Goal: Task Accomplishment & Management: Use online tool/utility

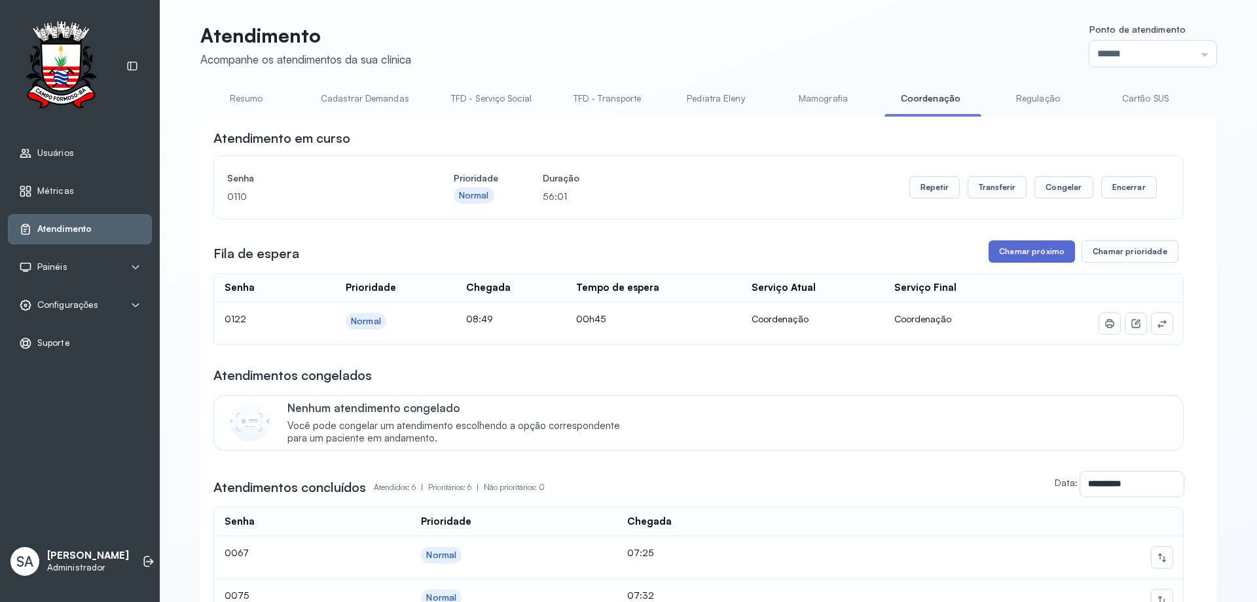
click at [1005, 255] on button "Chamar próximo" at bounding box center [1032, 251] width 86 height 22
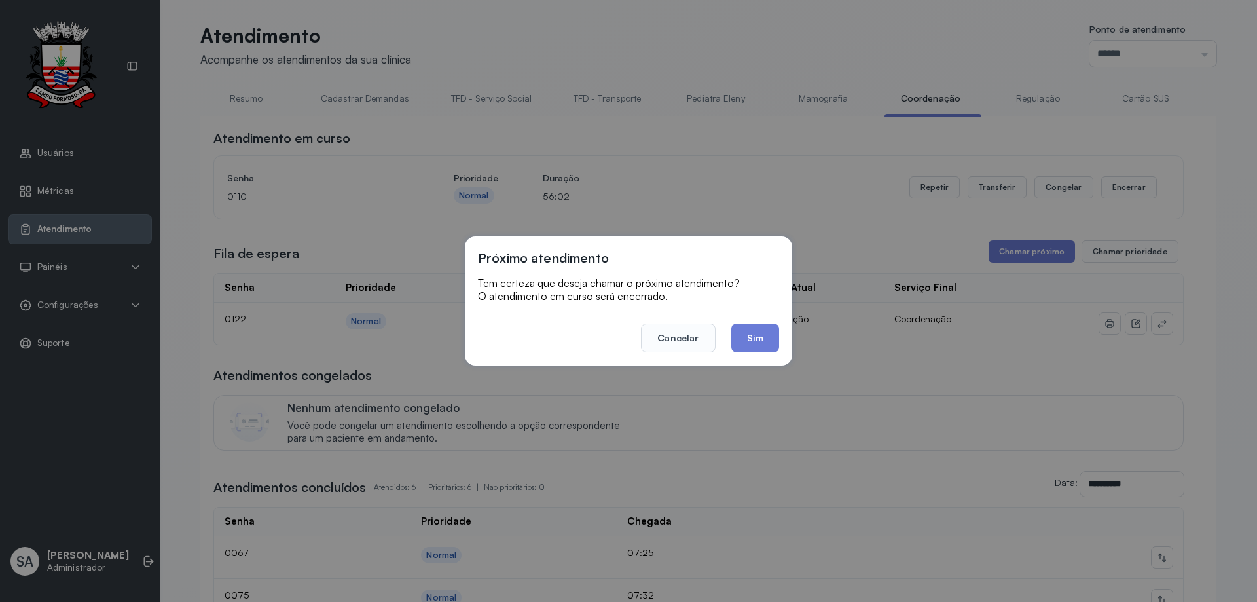
drag, startPoint x: 768, startPoint y: 308, endPoint x: 725, endPoint y: 324, distance: 45.2
click at [725, 323] on div "Próximo atendimento Tem certeza que deseja chamar o próximo atendimento? O aten…" at bounding box center [628, 301] width 1257 height 602
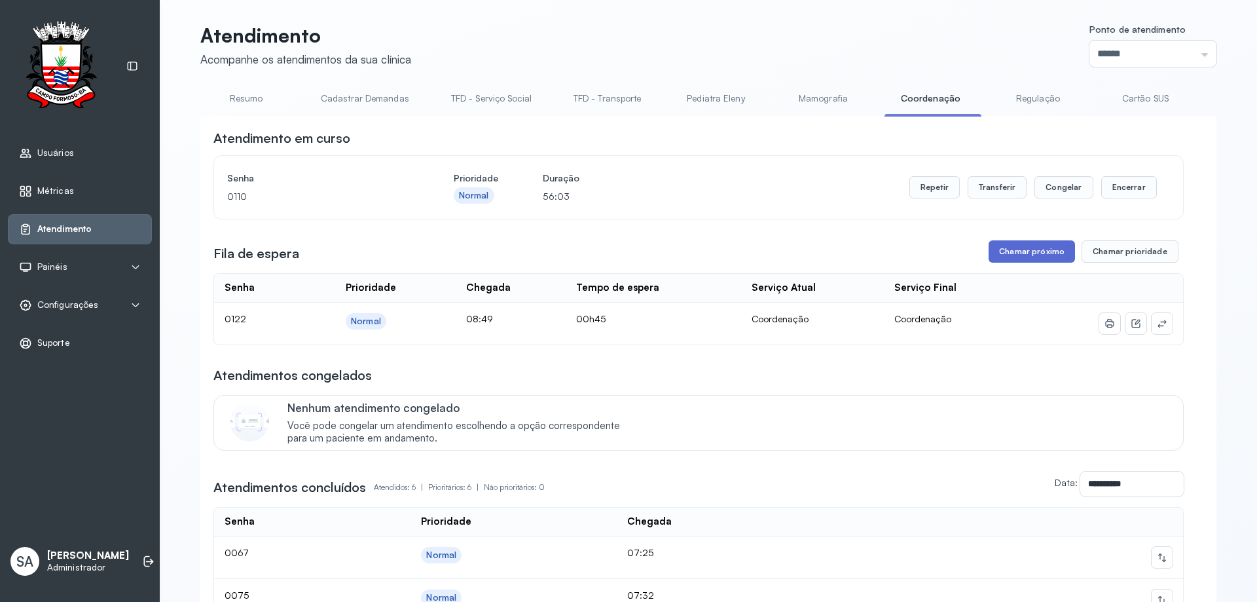
click at [1026, 255] on button "Chamar próximo" at bounding box center [1032, 251] width 86 height 22
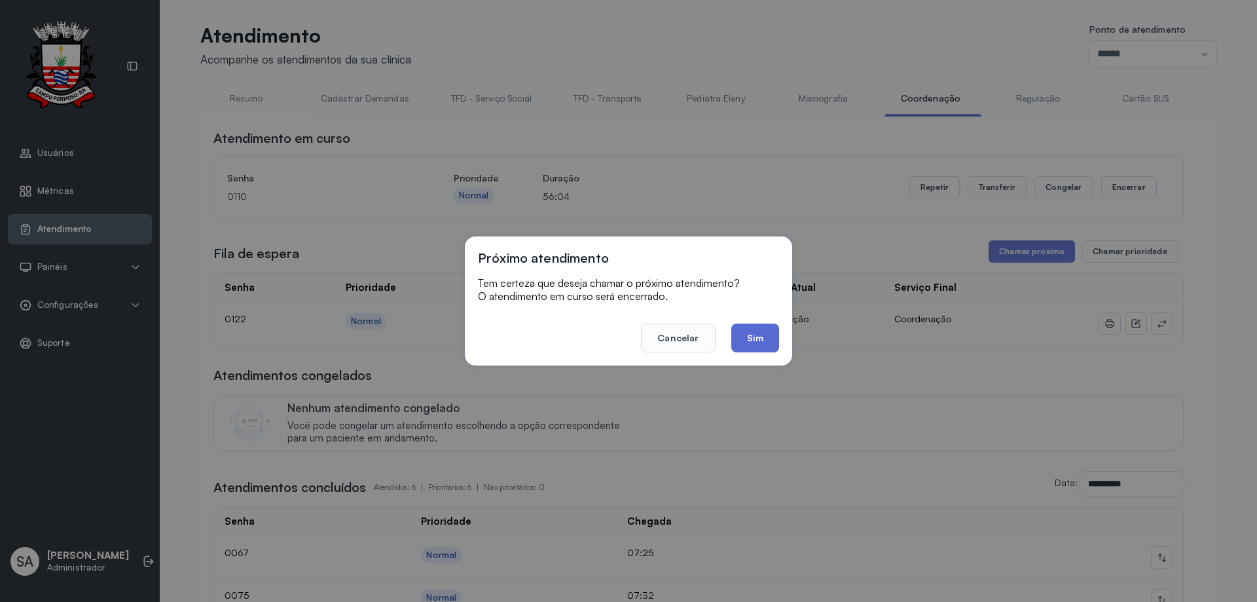
click at [764, 337] on button "Sim" at bounding box center [756, 338] width 48 height 29
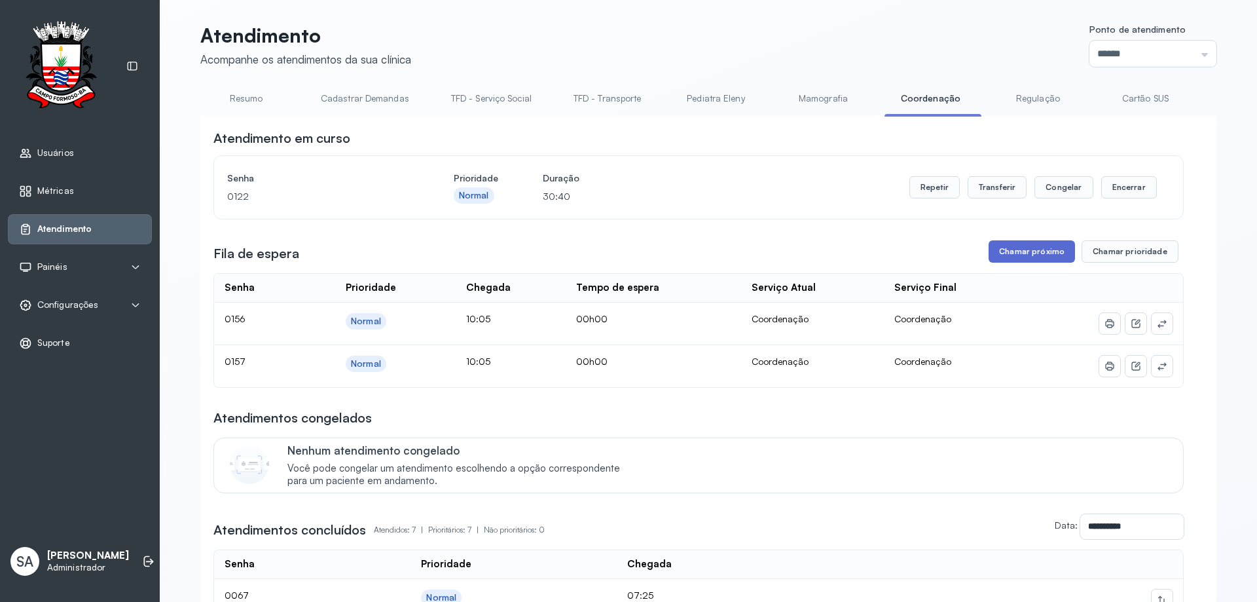
click at [1030, 251] on button "Chamar próximo" at bounding box center [1032, 251] width 86 height 22
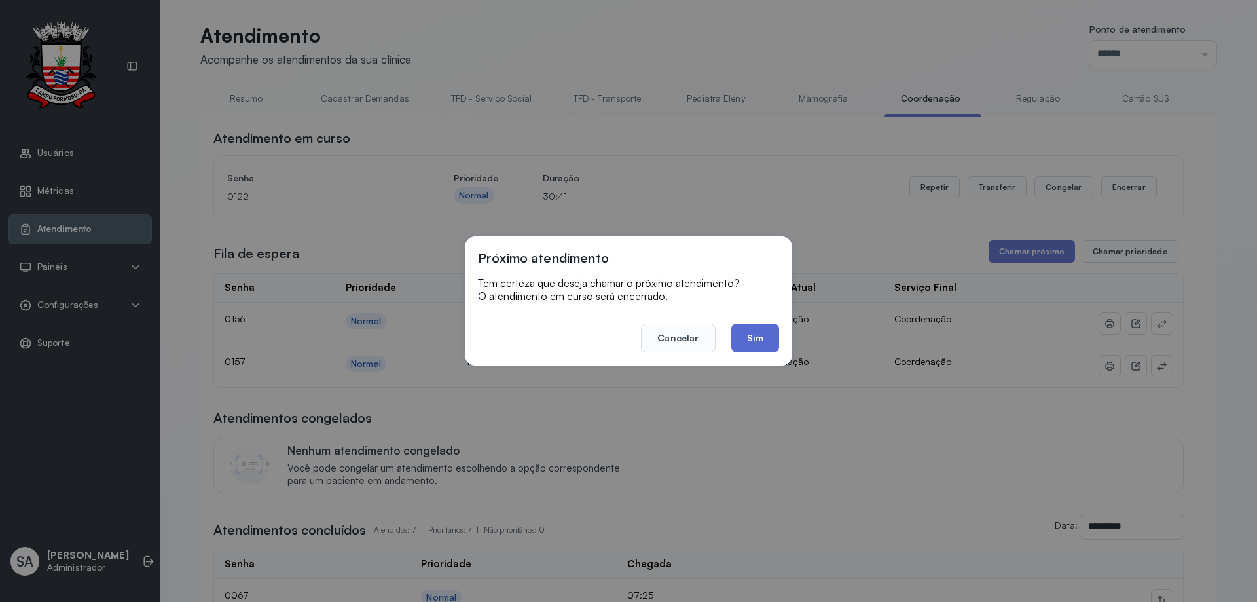
click at [765, 337] on button "Sim" at bounding box center [756, 338] width 48 height 29
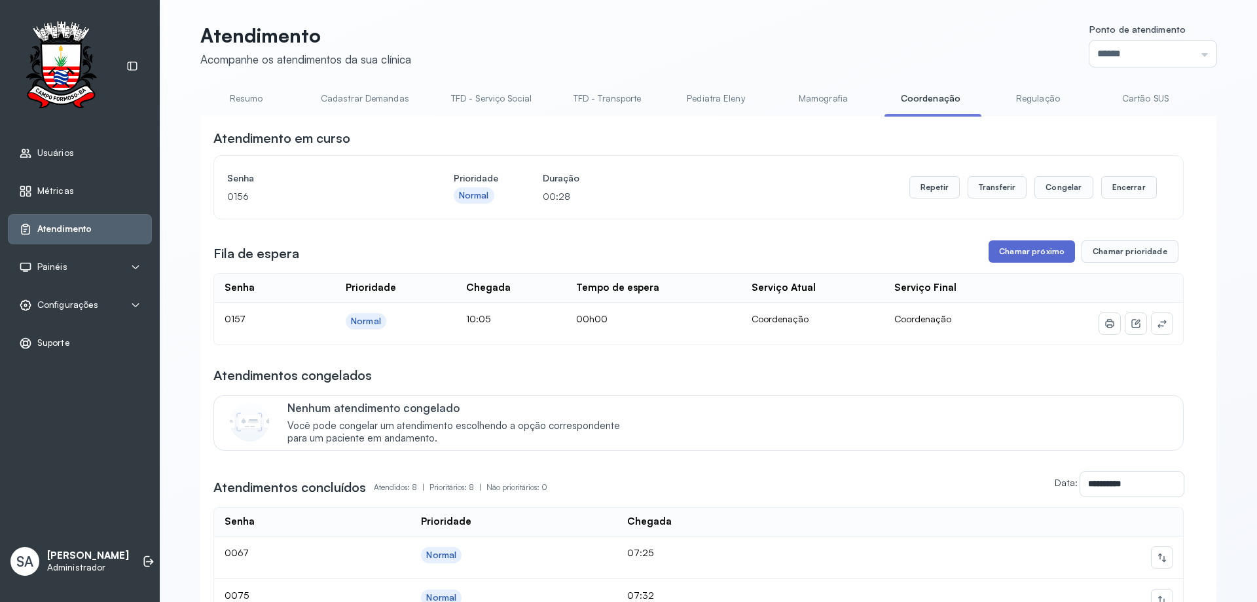
click at [1022, 258] on button "Chamar próximo" at bounding box center [1032, 251] width 86 height 22
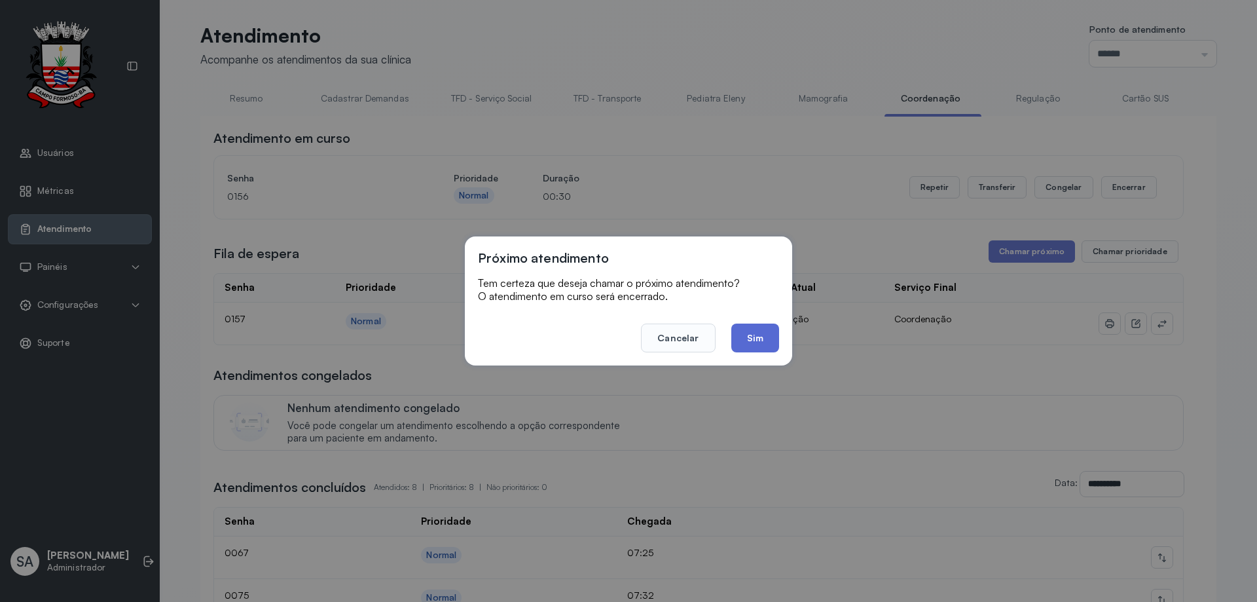
click at [743, 334] on button "Sim" at bounding box center [756, 338] width 48 height 29
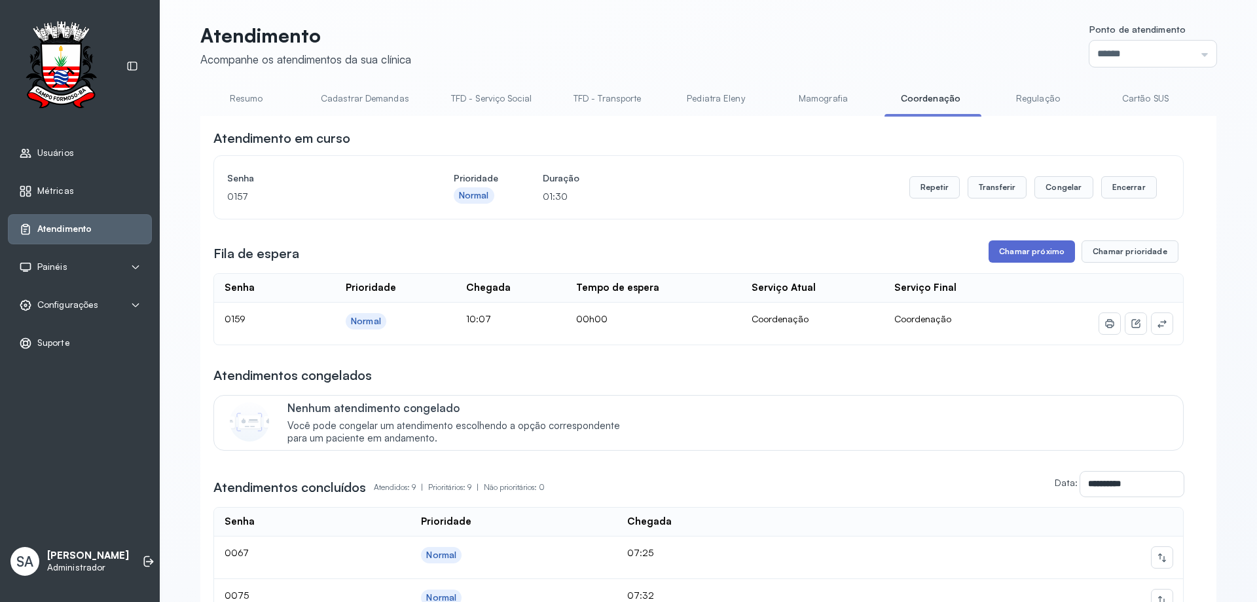
click at [1024, 251] on button "Chamar próximo" at bounding box center [1032, 251] width 86 height 22
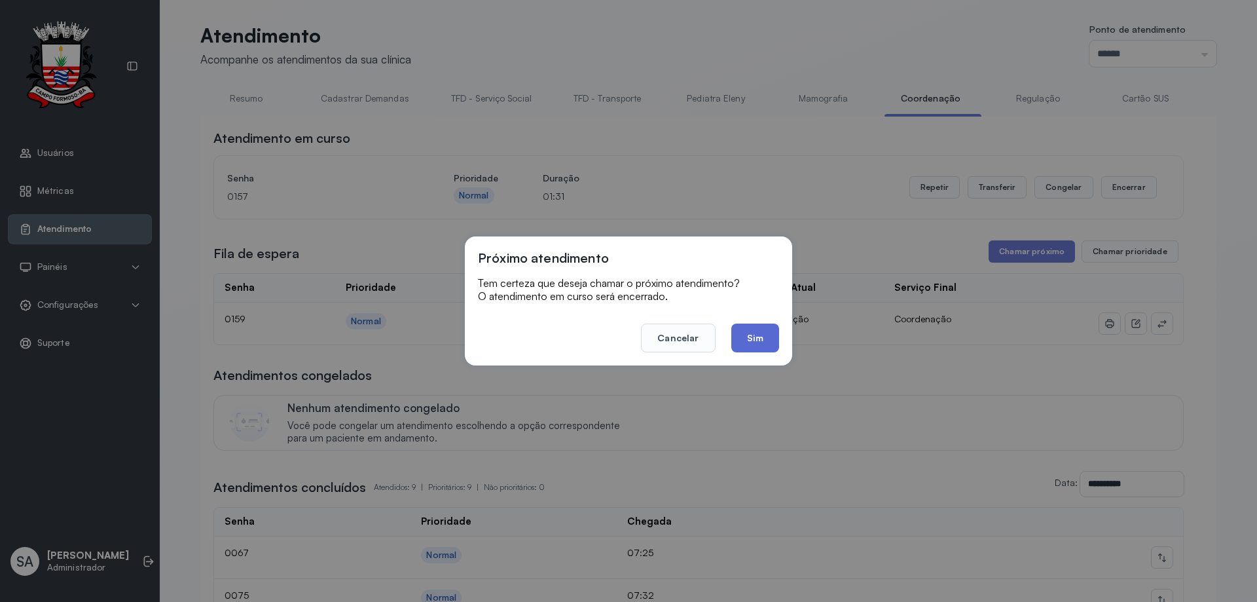
click at [763, 343] on button "Sim" at bounding box center [756, 338] width 48 height 29
